Goal: Task Accomplishment & Management: Manage account settings

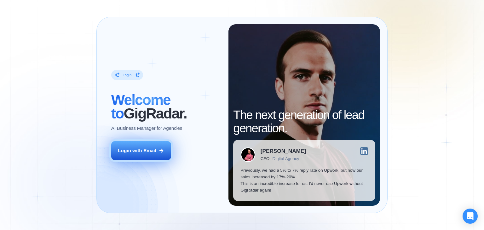
click at [139, 153] on div "Login with Email" at bounding box center [137, 150] width 38 height 7
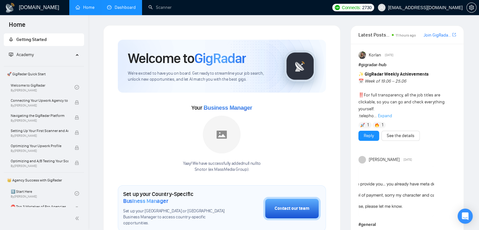
click at [136, 7] on link "Dashboard" at bounding box center [121, 7] width 29 height 5
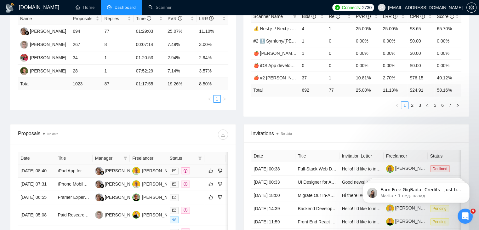
scroll to position [157, 0]
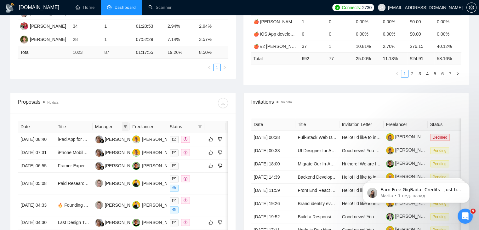
click at [124, 126] on icon "filter" at bounding box center [125, 126] width 3 height 3
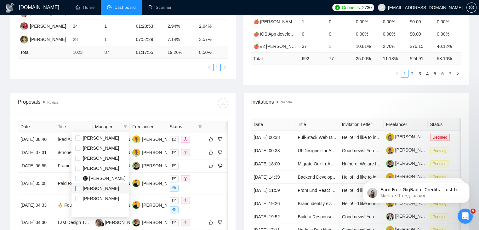
click at [77, 187] on input "checkbox" at bounding box center [77, 188] width 5 height 5
checkbox input "true"
click at [76, 148] on input "checkbox" at bounding box center [77, 147] width 5 height 5
checkbox input "true"
click at [123, 99] on div at bounding box center [175, 103] width 105 height 10
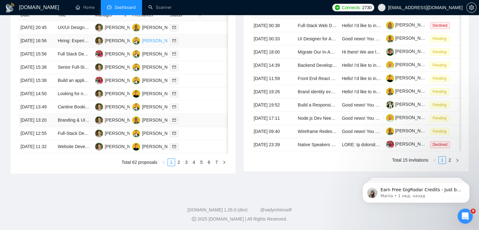
scroll to position [332, 0]
click at [178, 164] on link "2" at bounding box center [178, 162] width 7 height 7
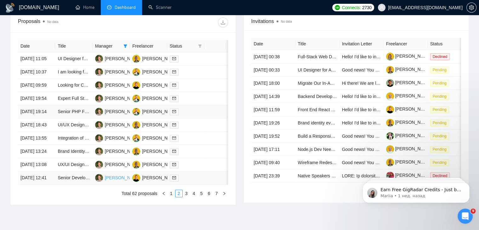
scroll to position [332, 0]
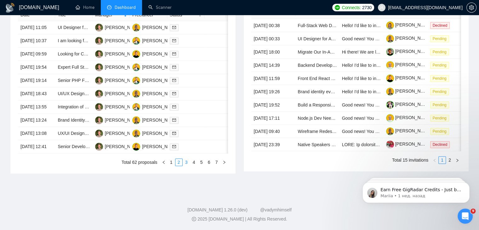
click at [186, 161] on link "3" at bounding box center [186, 162] width 7 height 7
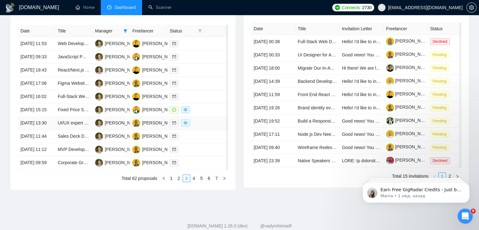
scroll to position [301, 0]
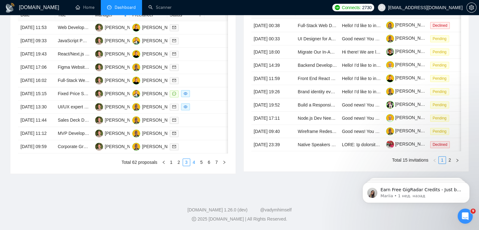
click at [193, 166] on link "4" at bounding box center [193, 162] width 7 height 7
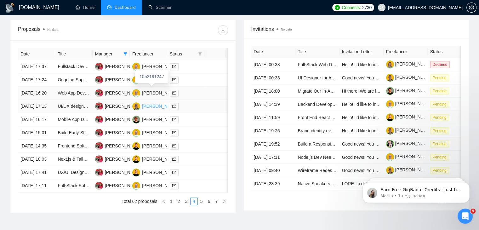
scroll to position [301, 0]
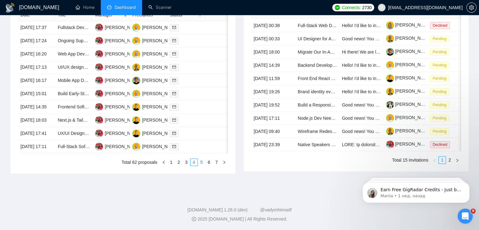
click at [199, 166] on link "5" at bounding box center [201, 162] width 7 height 7
click at [172, 160] on link "1" at bounding box center [171, 162] width 7 height 7
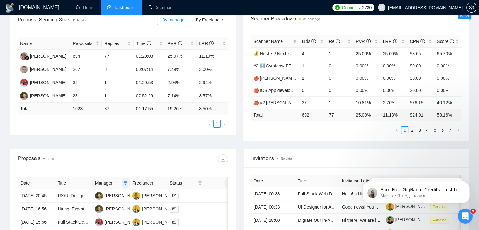
scroll to position [112, 0]
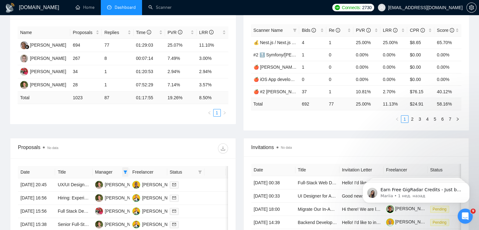
click at [126, 170] on icon "filter" at bounding box center [125, 171] width 3 height 3
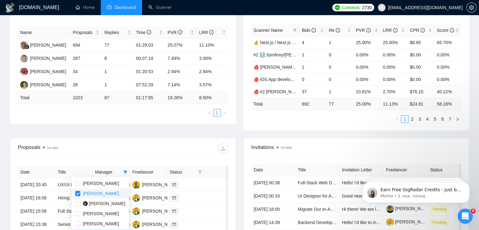
click at [78, 192] on input "checkbox" at bounding box center [77, 193] width 5 height 5
checkbox input "false"
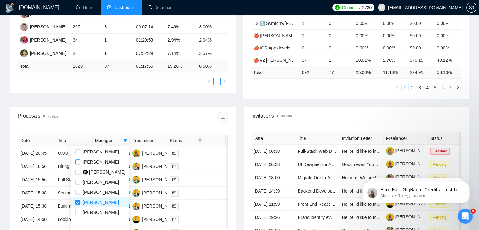
scroll to position [175, 0]
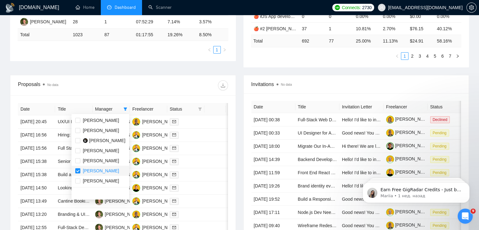
click at [80, 170] on input "checkbox" at bounding box center [77, 170] width 5 height 5
checkbox input "false"
click at [132, 95] on div "Date Title Manager Freelancer Status 13 Aug, 2025 20:45 UX/UI Design for Websit…" at bounding box center [122, 181] width 225 height 172
